Goal: Complete application form

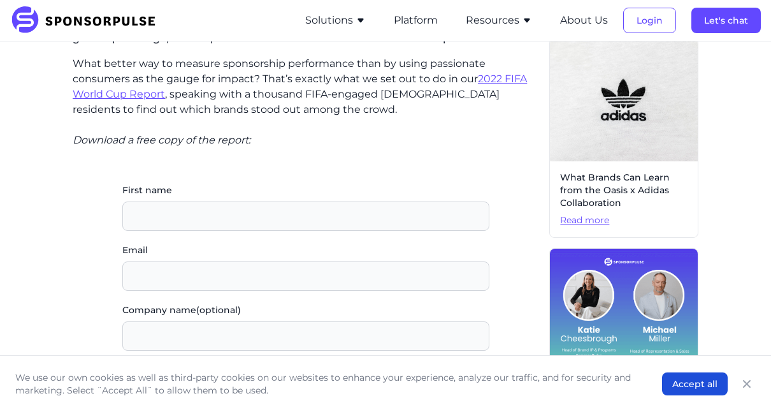
scroll to position [293, 0]
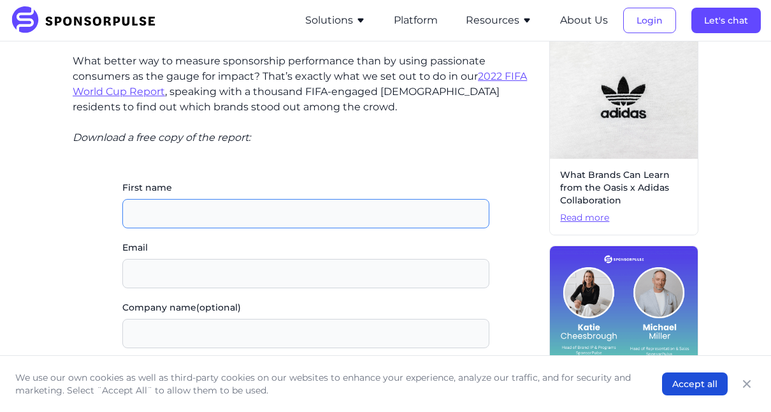
click at [207, 221] on input "First name" at bounding box center [305, 213] width 367 height 29
type input "Chintu"
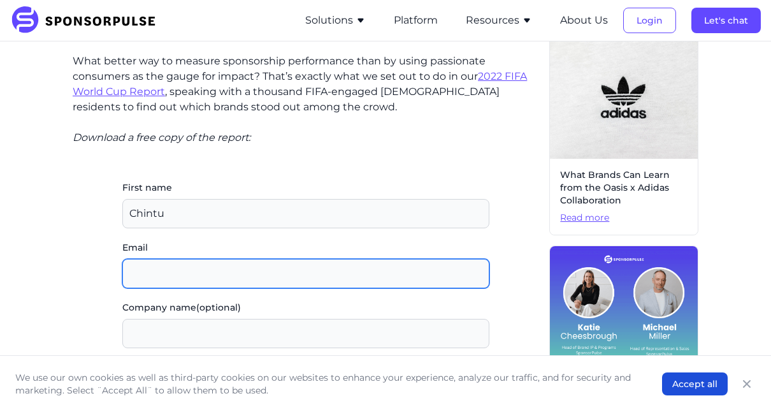
click at [167, 276] on input "Email" at bounding box center [305, 273] width 367 height 29
type input "[EMAIL_ADDRESS][DOMAIN_NAME]"
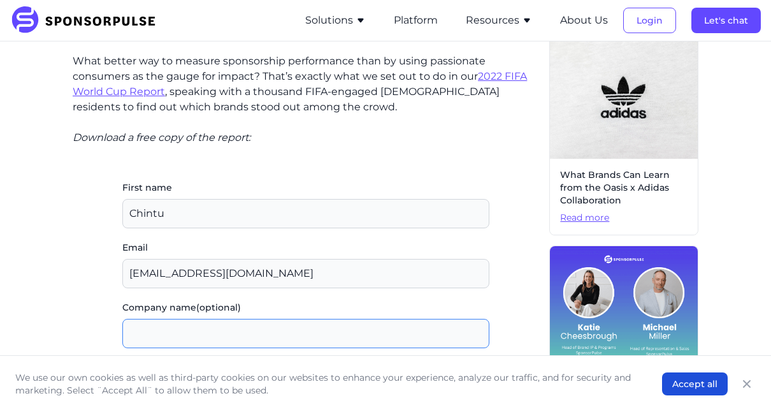
click at [165, 333] on input "Company name (optional)" at bounding box center [305, 333] width 367 height 29
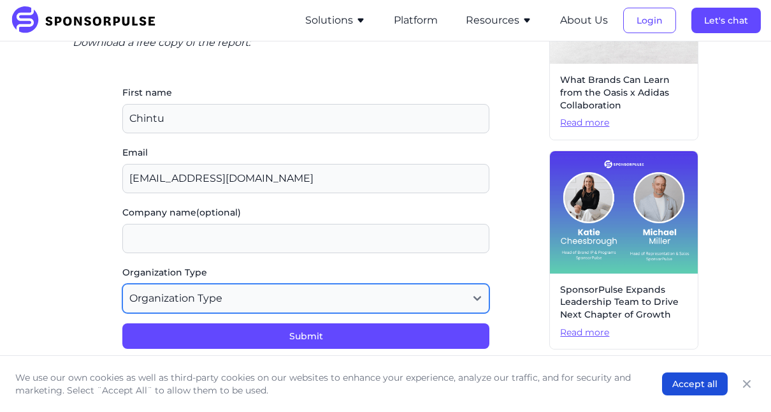
click at [182, 300] on select "Organization Type Agency or Consultancy Property Brand (Sponsor) Other" at bounding box center [305, 298] width 367 height 29
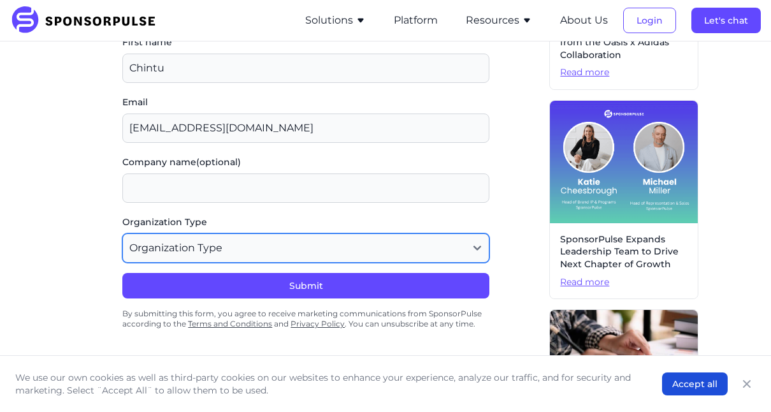
scroll to position [438, 0]
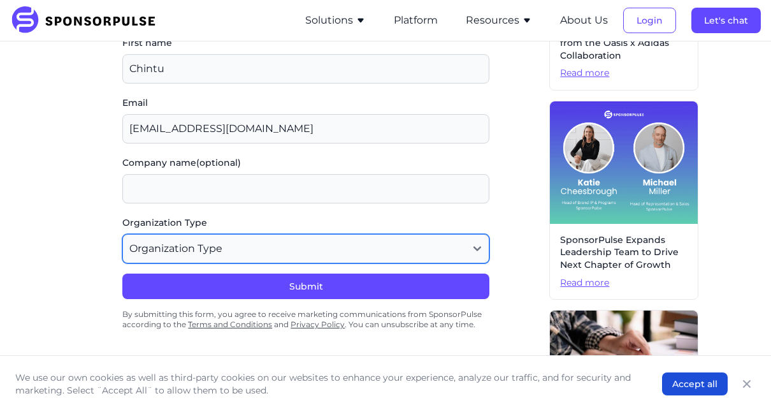
click at [190, 239] on select "Organization Type Agency or Consultancy Property Brand (Sponsor) Other" at bounding box center [305, 248] width 367 height 29
select select "Other"
click at [122, 234] on select "Organization Type Agency or Consultancy Property Brand (Sponsor) Other" at bounding box center [305, 248] width 367 height 29
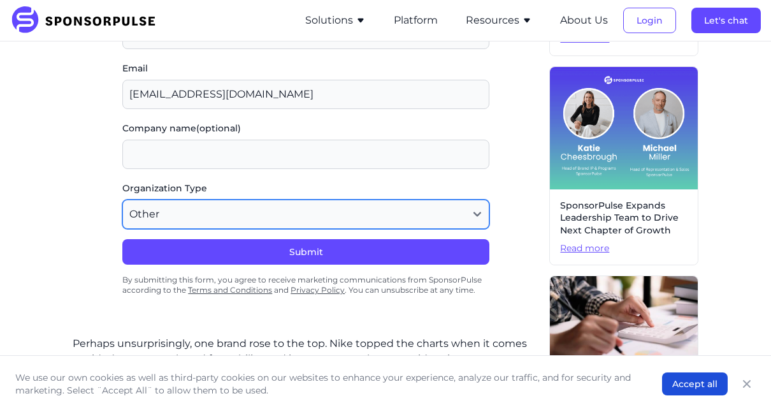
scroll to position [473, 0]
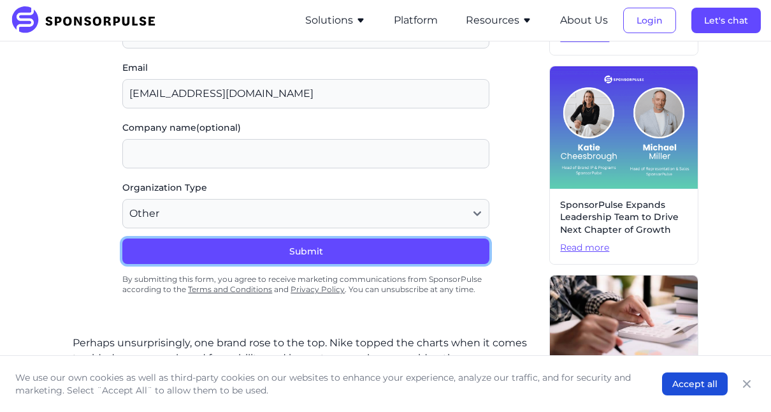
click at [187, 239] on button "Submit" at bounding box center [305, 250] width 367 height 25
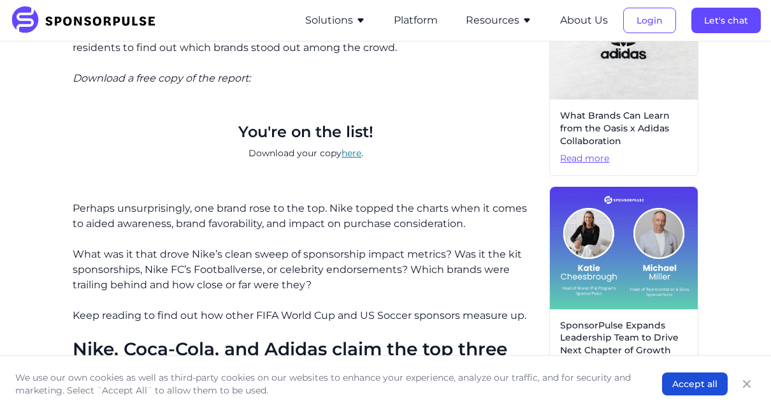
scroll to position [352, 0]
click at [353, 154] on link "here" at bounding box center [352, 153] width 20 height 11
